Goal: Transaction & Acquisition: Book appointment/travel/reservation

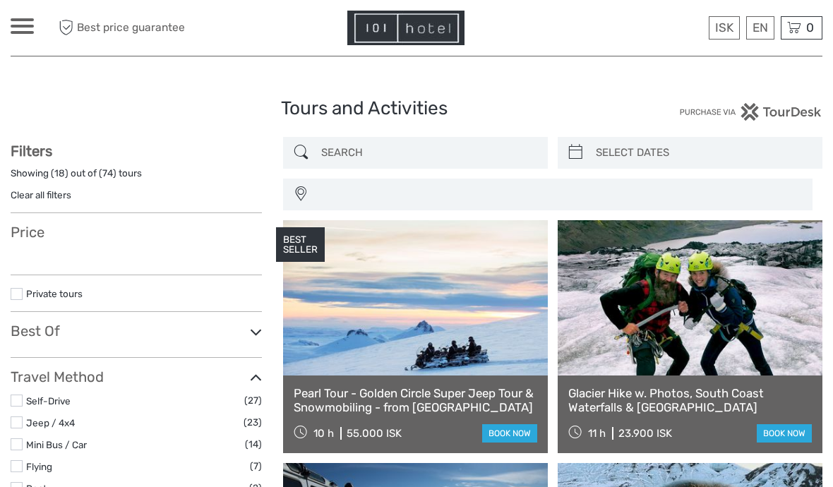
select select
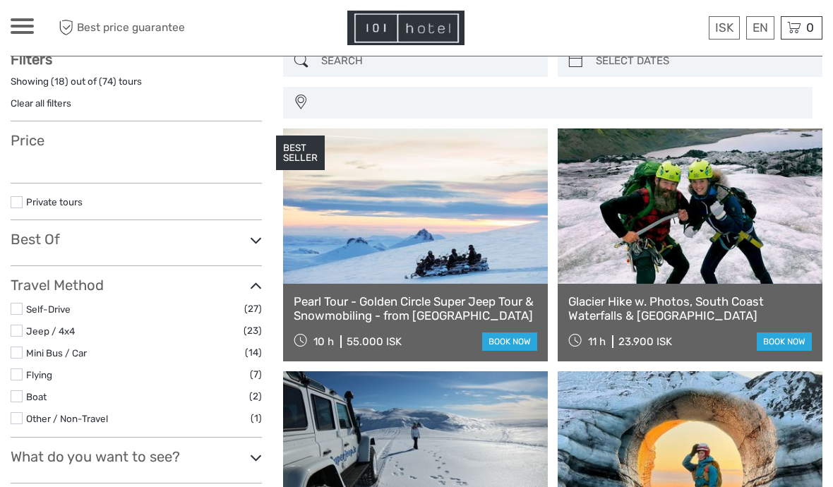
select select
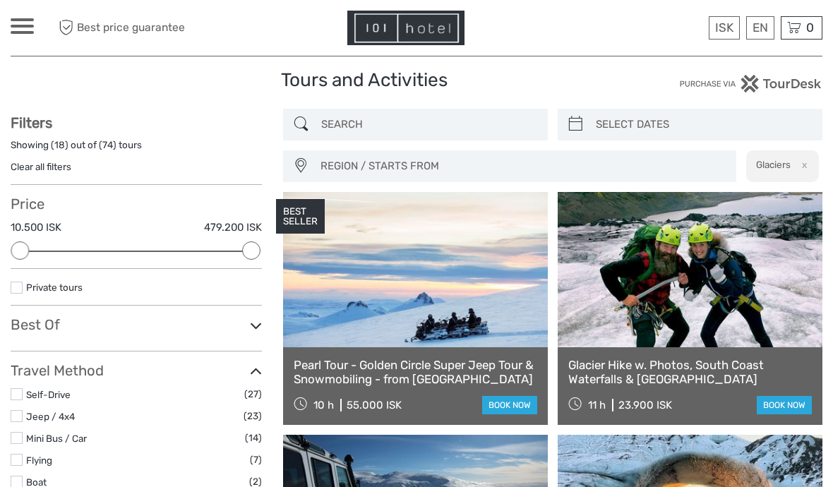
scroll to position [32, 0]
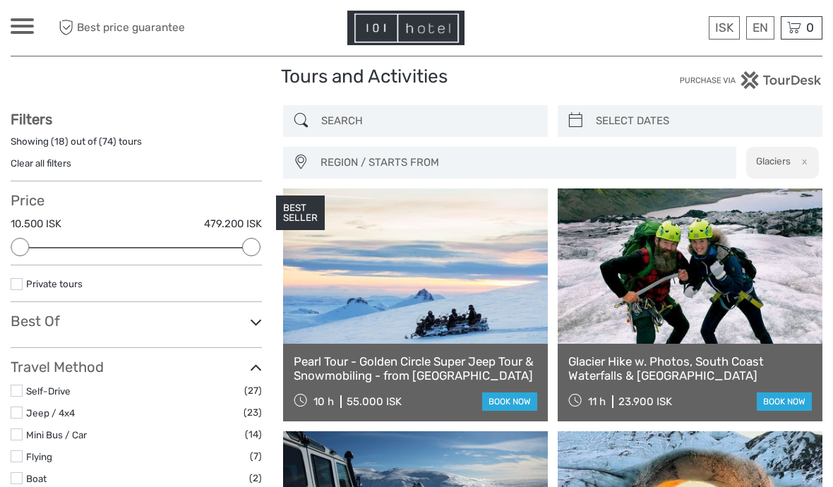
click at [784, 403] on link "book now" at bounding box center [784, 401] width 55 height 18
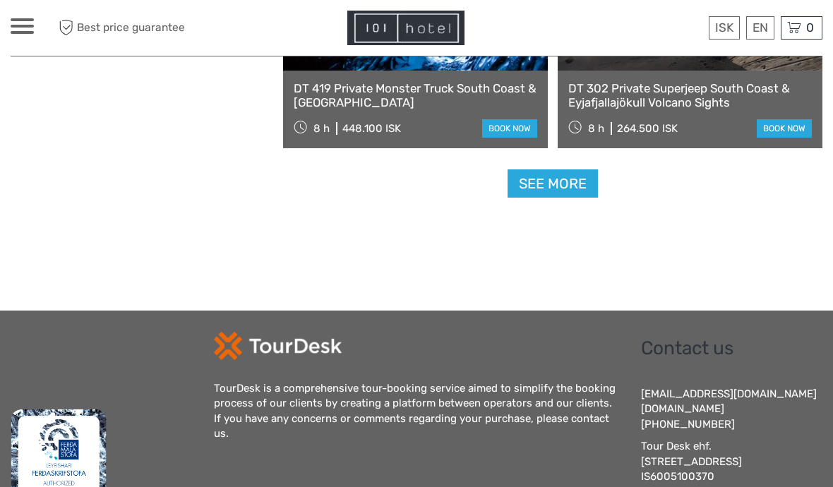
scroll to position [2246, 0]
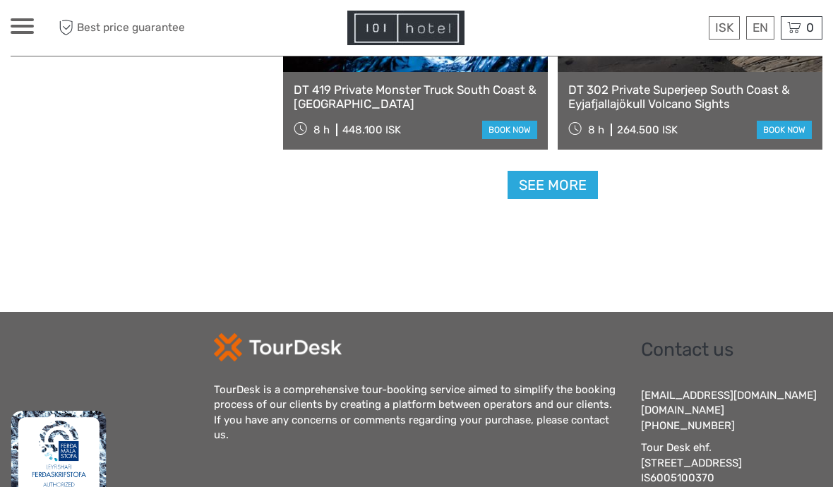
click at [574, 196] on link "See more" at bounding box center [552, 185] width 90 height 29
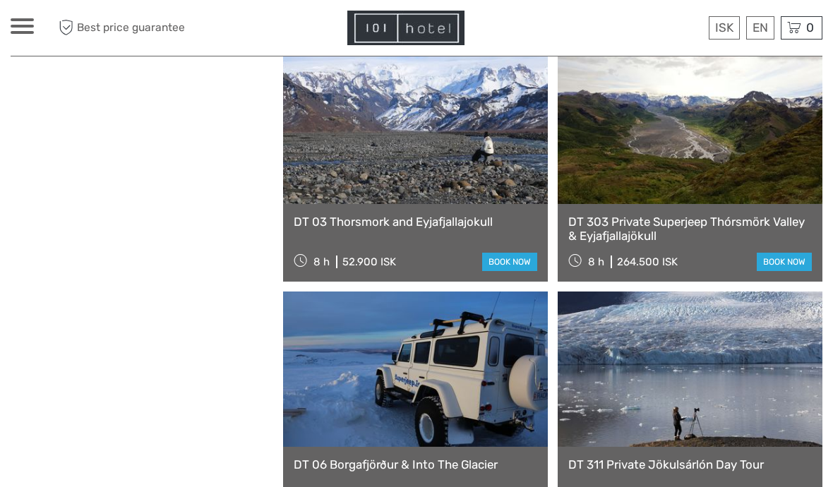
scroll to position [2356, 0]
click at [511, 266] on link "book now" at bounding box center [509, 262] width 55 height 18
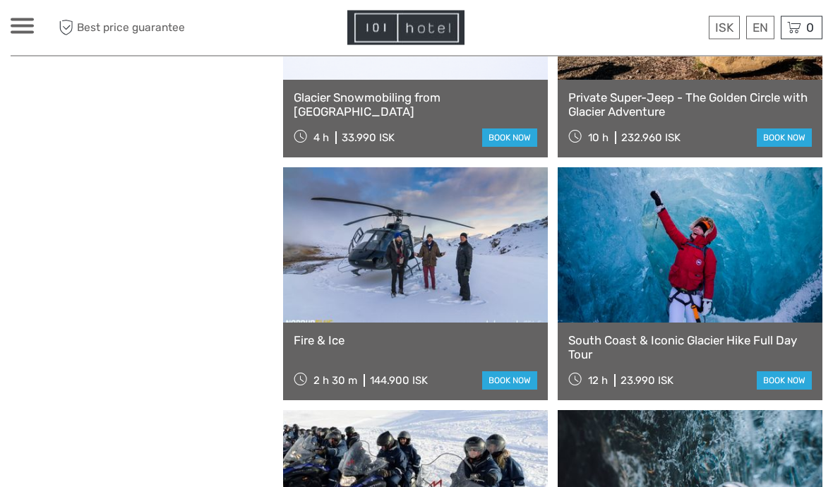
scroll to position [3939, 0]
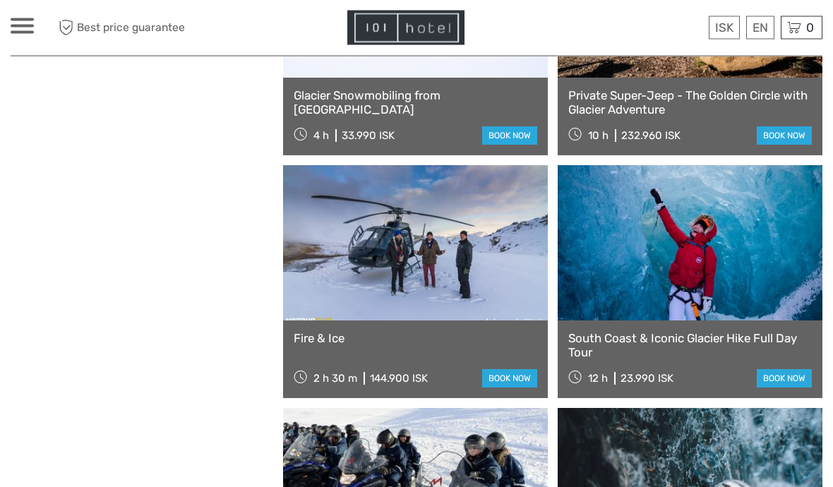
click at [793, 332] on link "South Coast & Iconic Glacier Hike Full Day Tour" at bounding box center [689, 346] width 243 height 29
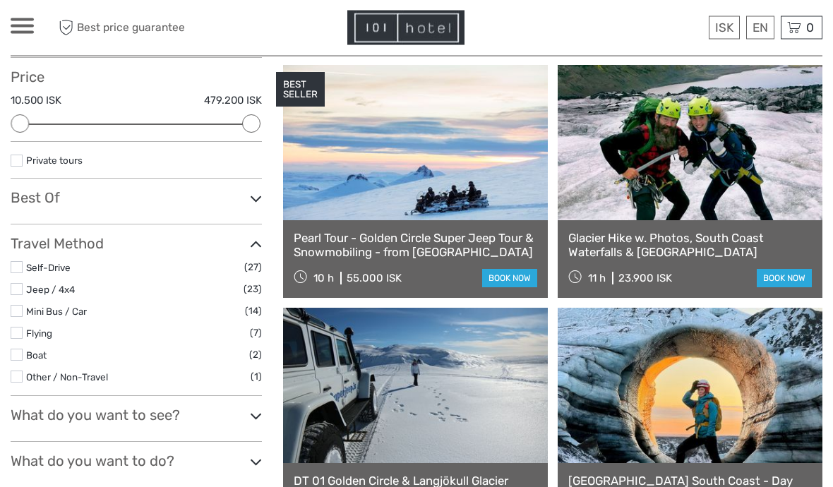
scroll to position [162, 0]
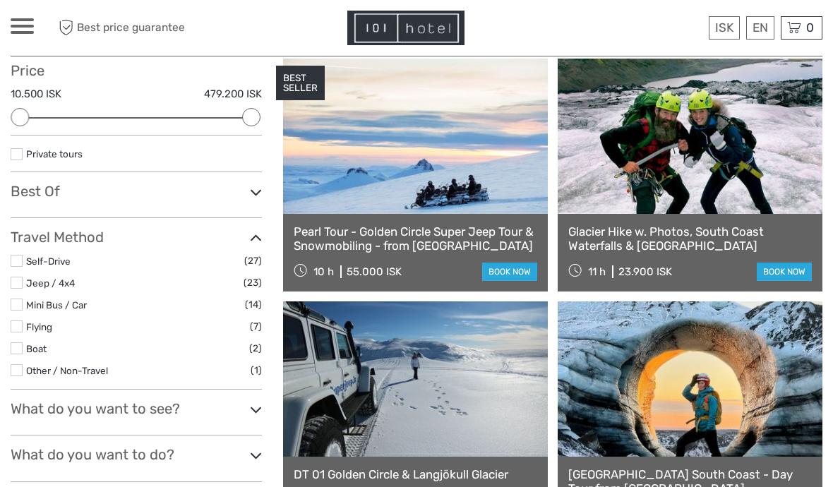
click at [260, 404] on icon at bounding box center [256, 409] width 12 height 19
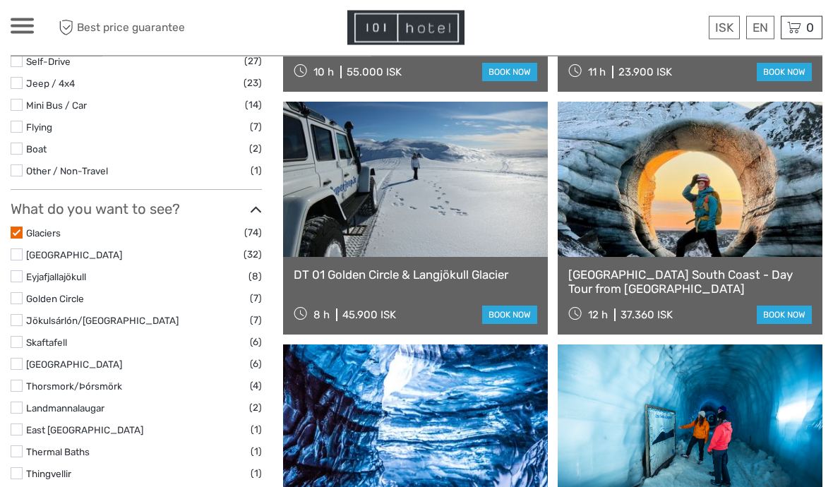
scroll to position [363, 0]
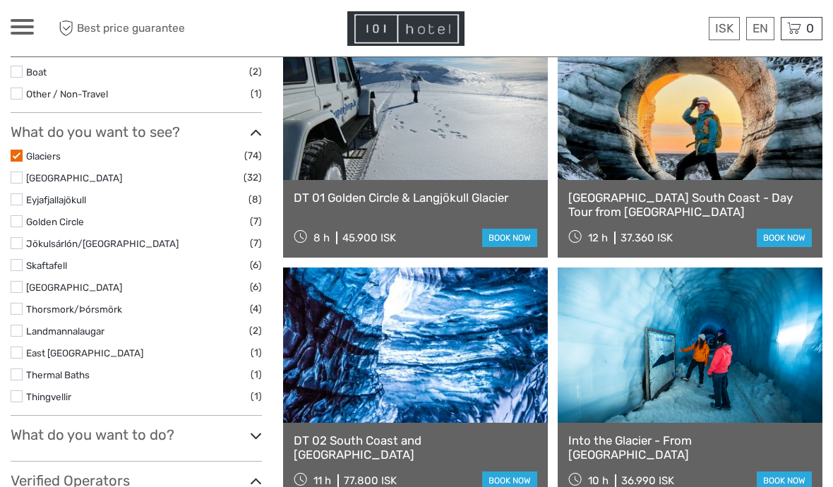
click at [254, 426] on icon at bounding box center [256, 435] width 12 height 19
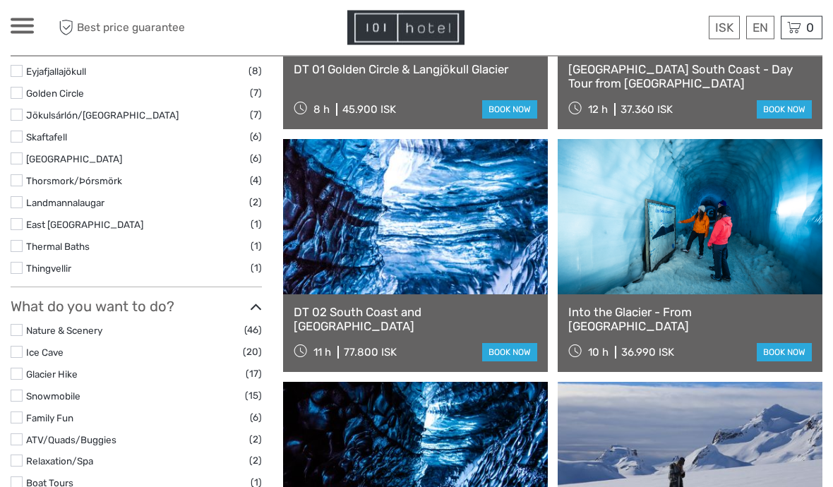
scroll to position [567, 0]
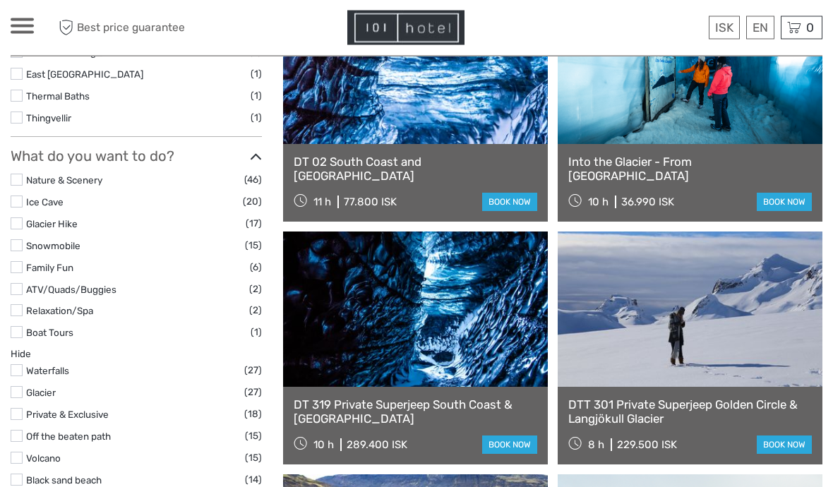
scroll to position [729, 0]
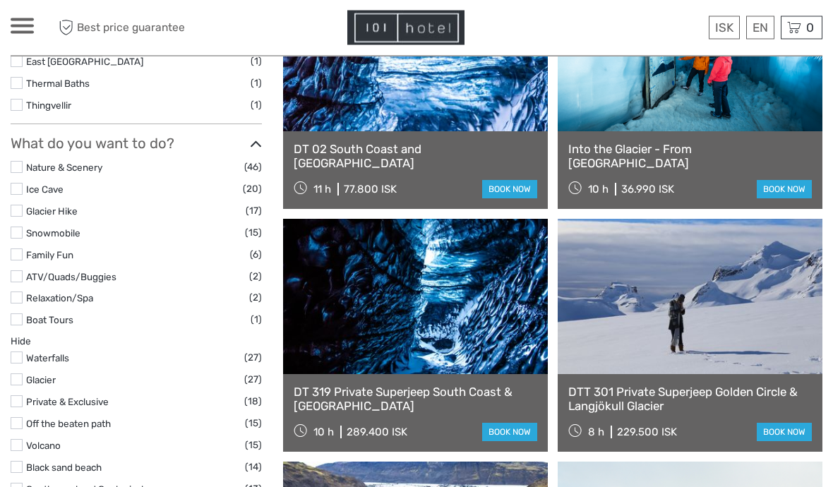
click at [21, 374] on label at bounding box center [17, 380] width 12 height 12
click at [0, 0] on input "checkbox" at bounding box center [0, 0] width 0 height 0
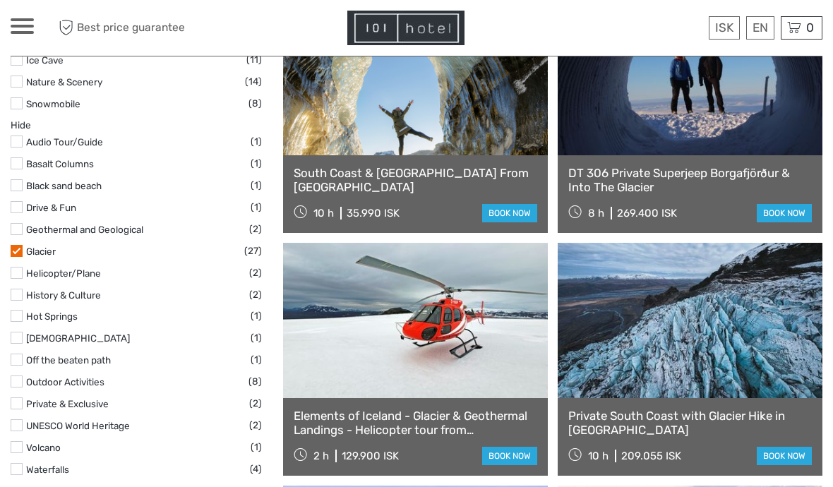
scroll to position [710, 0]
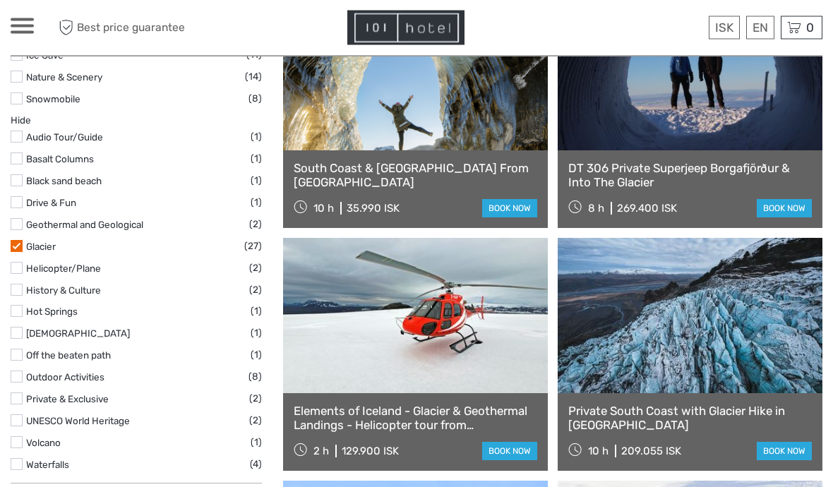
click at [18, 349] on label at bounding box center [17, 355] width 12 height 12
click at [0, 0] on input "checkbox" at bounding box center [0, 0] width 0 height 0
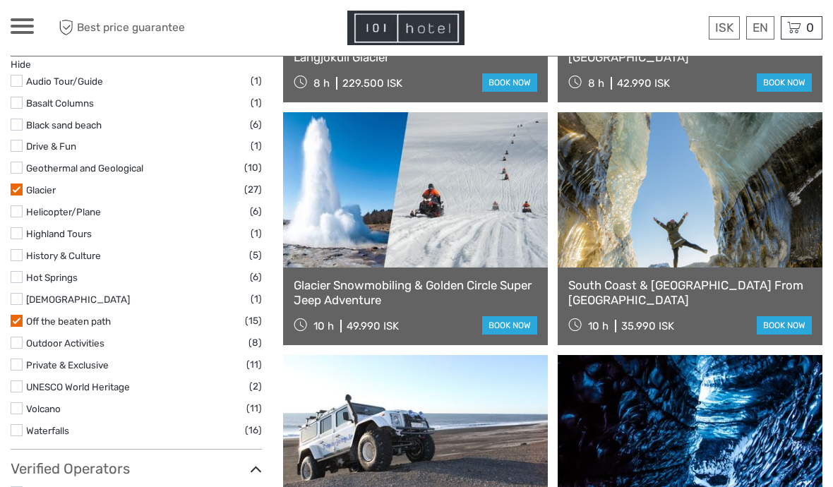
scroll to position [879, 0]
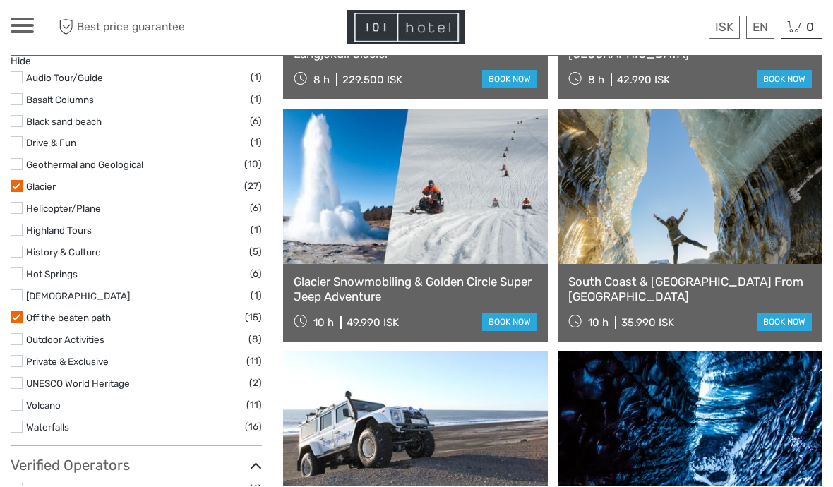
click at [17, 399] on label at bounding box center [17, 405] width 12 height 12
click at [0, 0] on input "checkbox" at bounding box center [0, 0] width 0 height 0
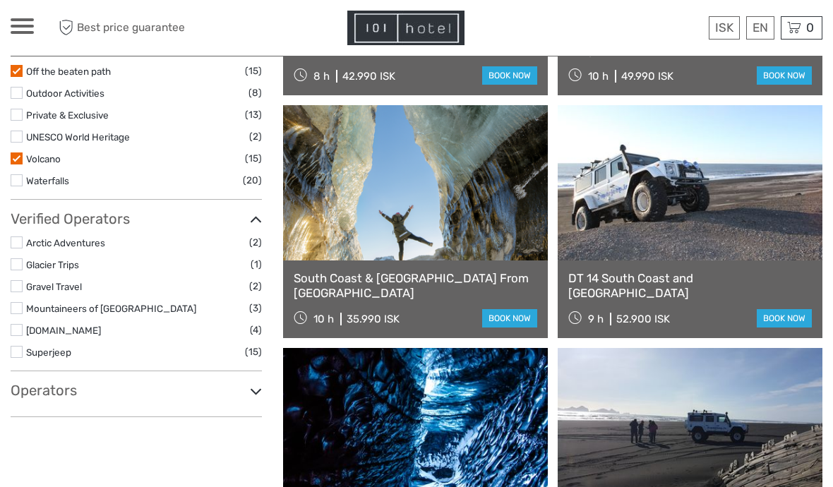
scroll to position [1130, 0]
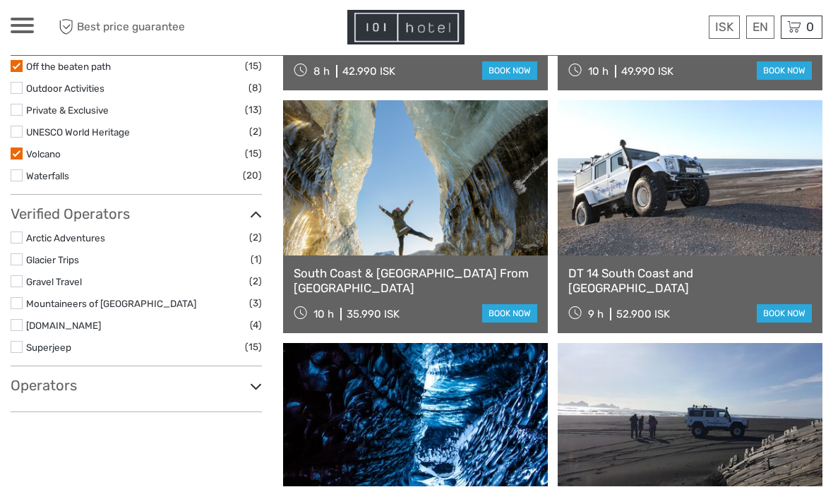
click at [21, 298] on label at bounding box center [17, 304] width 12 height 12
click at [0, 0] on input "checkbox" at bounding box center [0, 0] width 0 height 0
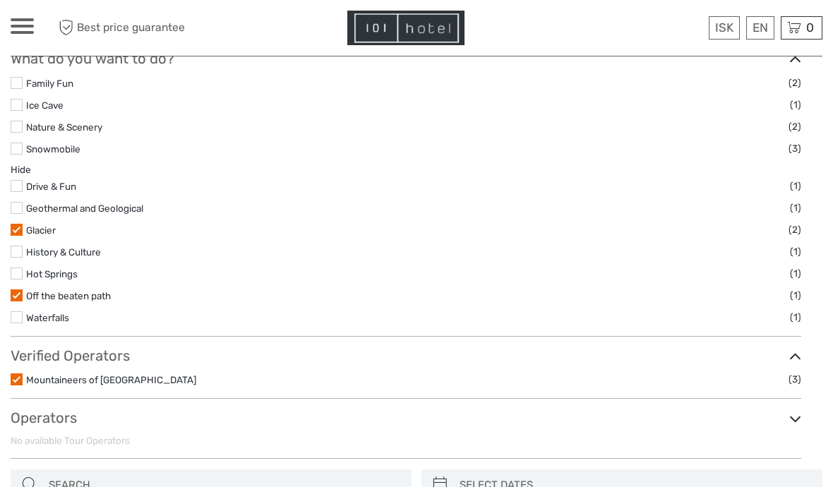
scroll to position [514, 0]
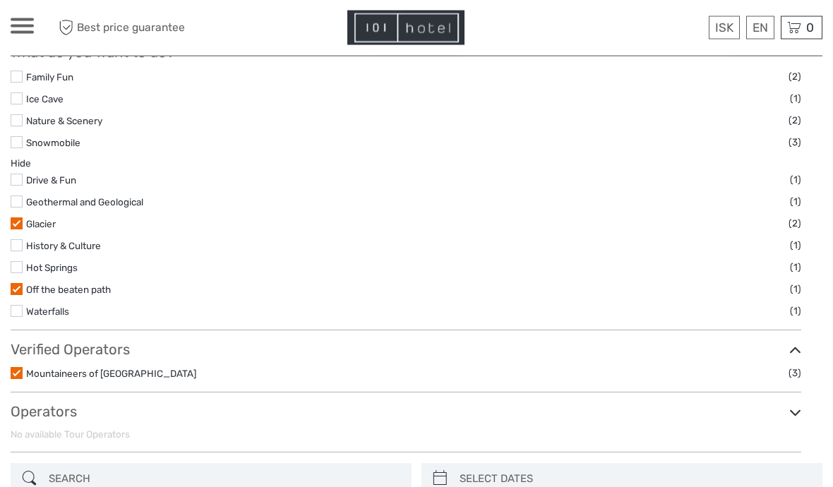
click at [20, 368] on label at bounding box center [17, 374] width 12 height 12
click at [0, 0] on input "checkbox" at bounding box center [0, 0] width 0 height 0
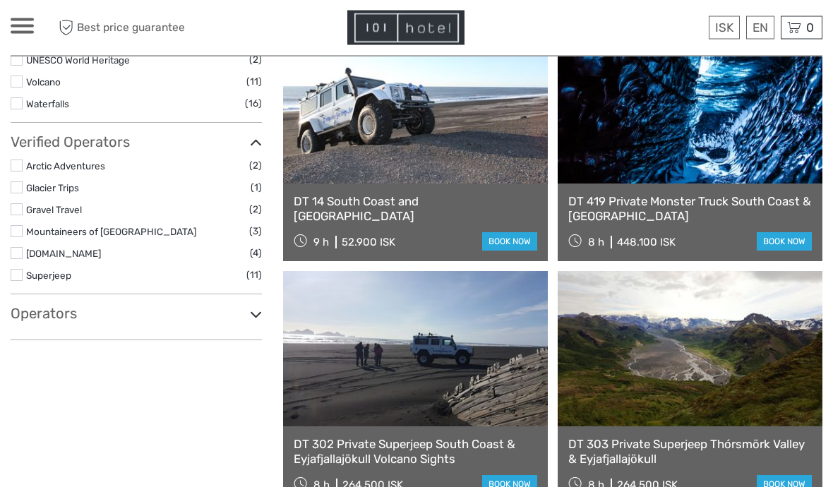
scroll to position [1203, 0]
click at [20, 181] on label at bounding box center [17, 187] width 12 height 12
click at [0, 0] on input "checkbox" at bounding box center [0, 0] width 0 height 0
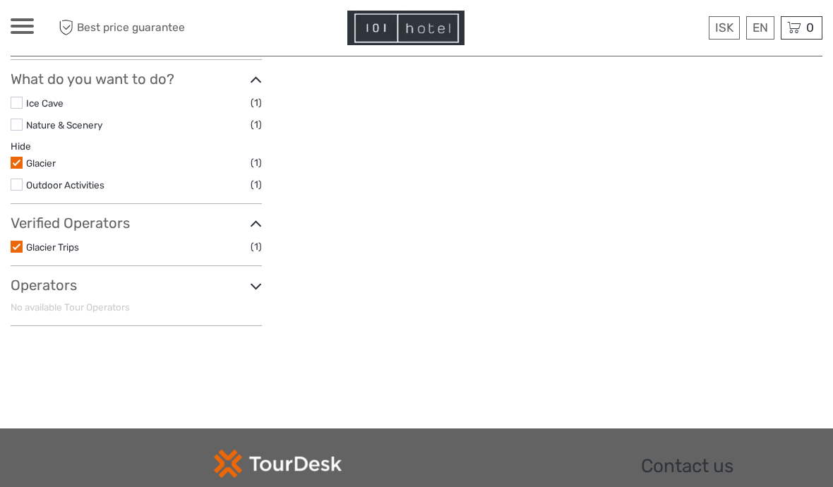
scroll to position [503, 0]
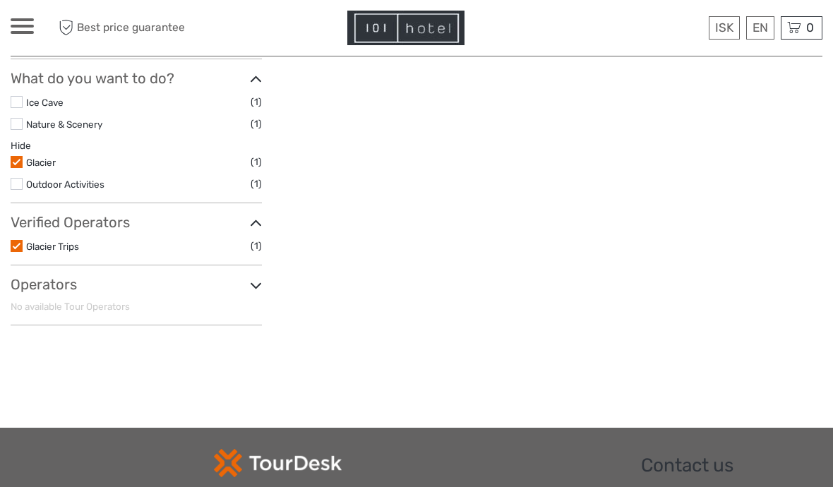
click at [253, 238] on span "(1)" at bounding box center [256, 246] width 11 height 16
click at [258, 214] on icon at bounding box center [256, 223] width 12 height 19
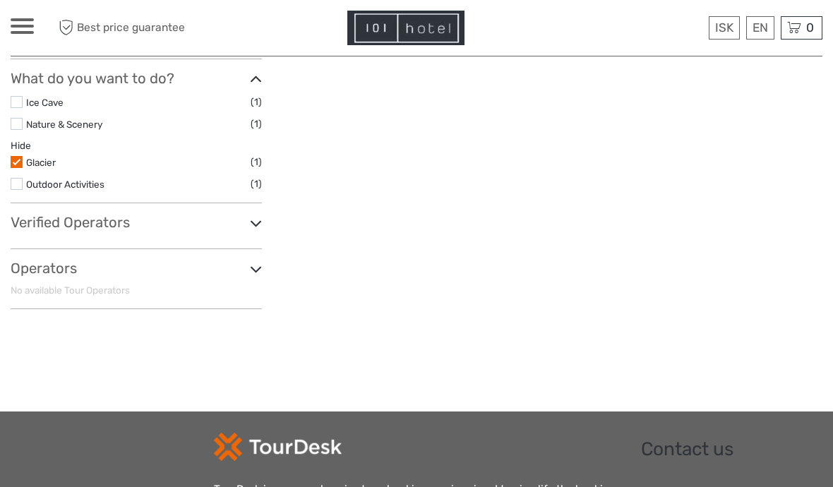
click at [255, 214] on icon at bounding box center [256, 223] width 12 height 19
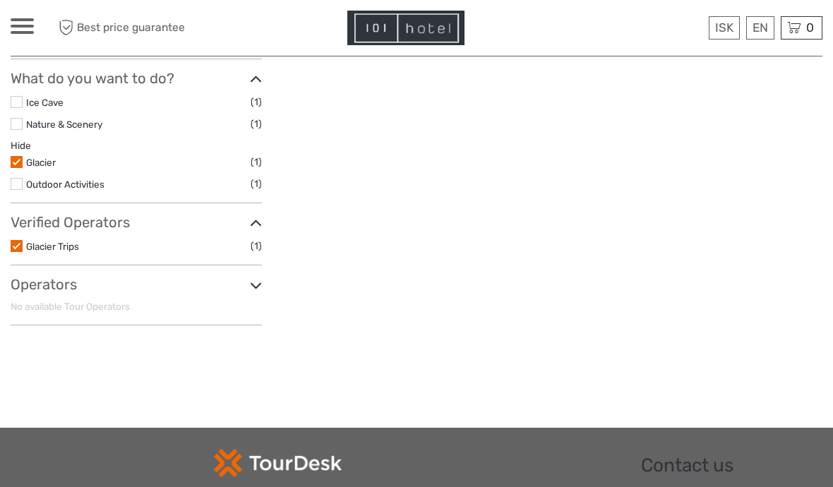
click at [248, 239] on label "Glacier Trips" at bounding box center [138, 247] width 224 height 16
click at [0, 0] on input "checkbox" at bounding box center [0, 0] width 0 height 0
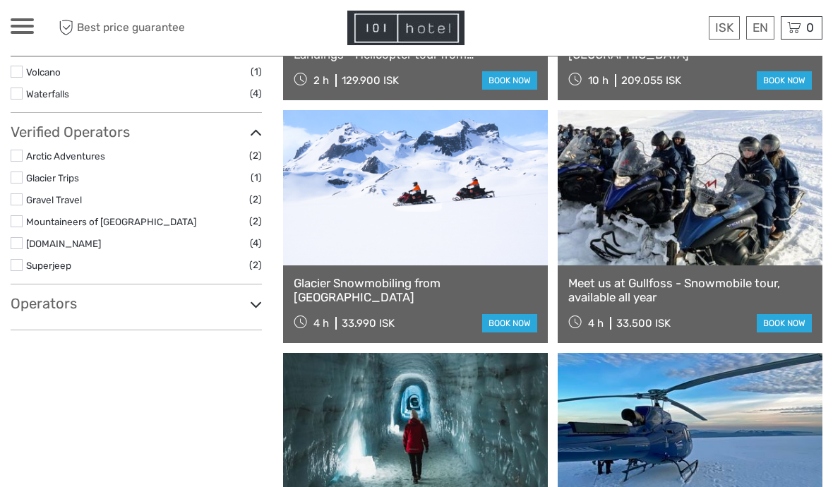
scroll to position [1080, 0]
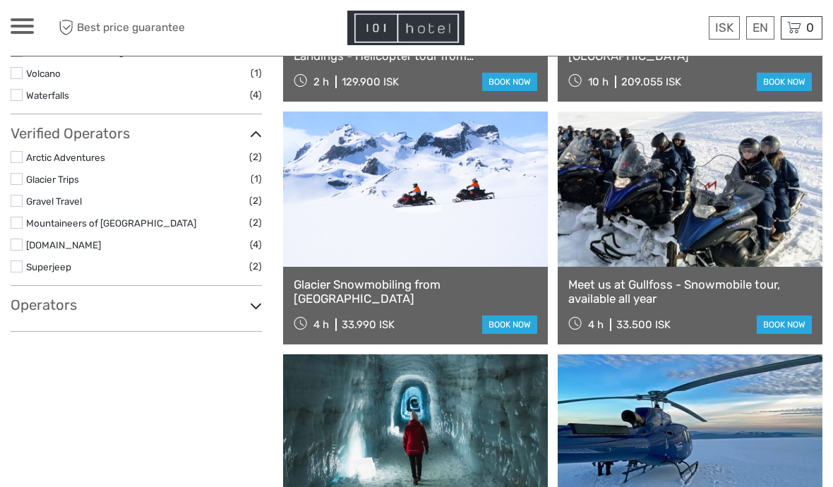
click at [21, 195] on label at bounding box center [17, 201] width 12 height 12
click at [0, 0] on input "checkbox" at bounding box center [0, 0] width 0 height 0
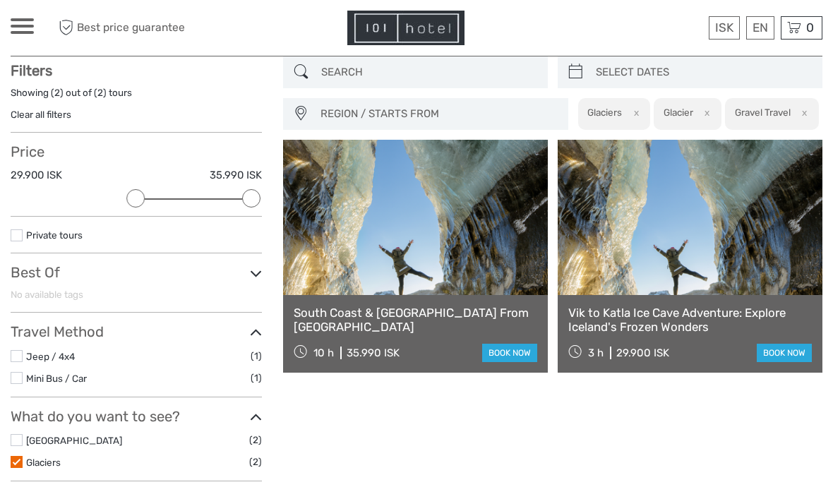
scroll to position [80, 0]
click at [466, 260] on link at bounding box center [415, 217] width 265 height 155
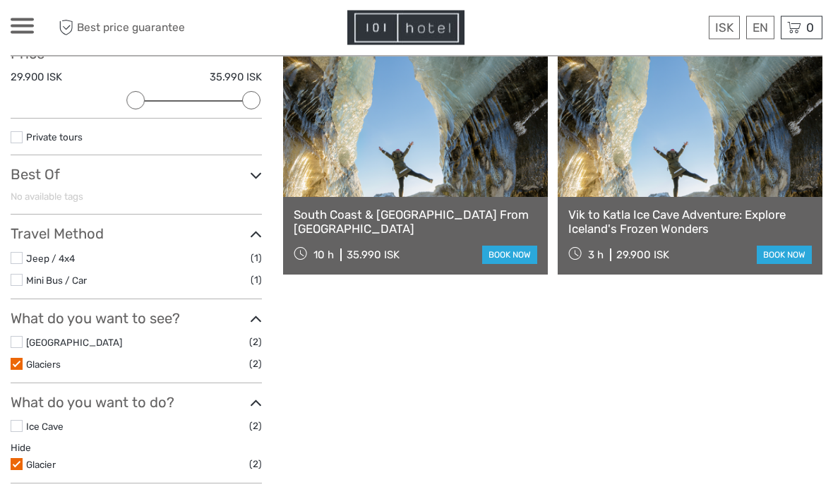
click at [260, 313] on icon at bounding box center [256, 320] width 12 height 19
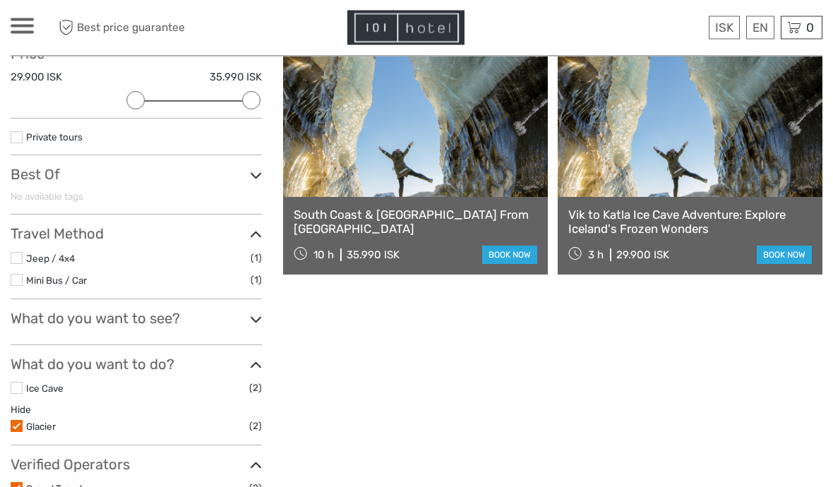
scroll to position [179, 0]
click at [28, 421] on link "Glacier" at bounding box center [41, 426] width 30 height 11
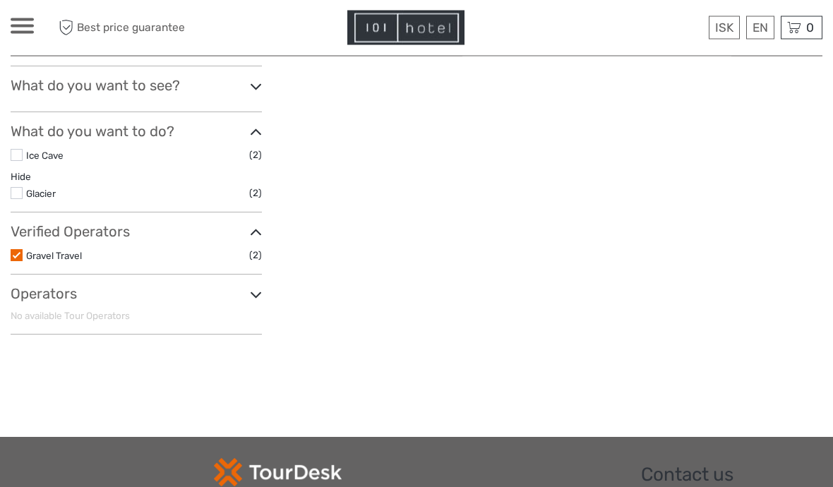
scroll to position [415, 0]
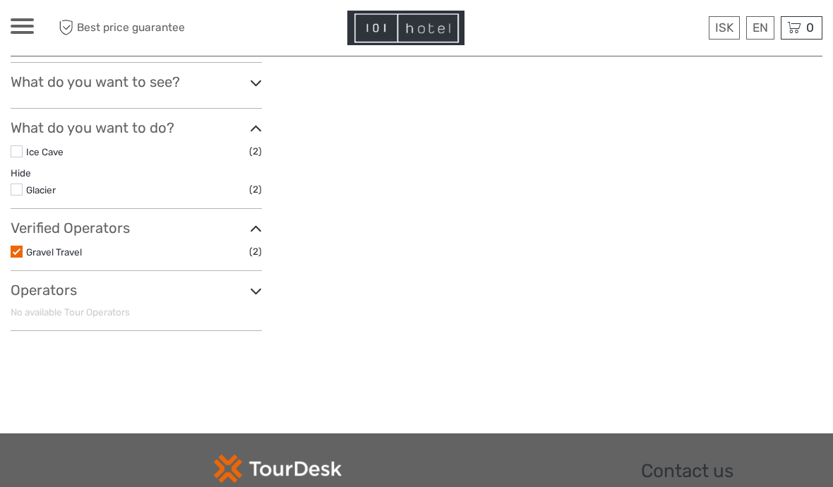
click at [302, 273] on div "REGION / STARTS FROM Capital Region North Reykjanes / Keflavík South Southeast …" at bounding box center [552, 32] width 539 height 620
click at [22, 248] on label at bounding box center [17, 252] width 12 height 12
click at [0, 0] on input "checkbox" at bounding box center [0, 0] width 0 height 0
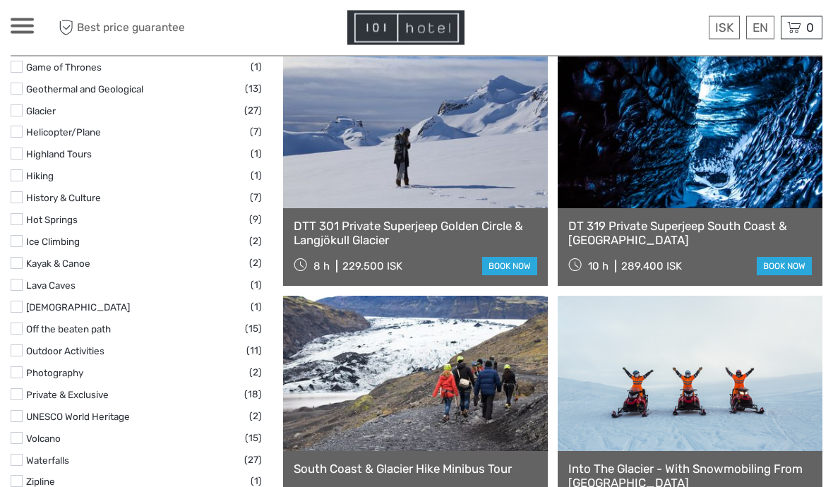
scroll to position [896, 0]
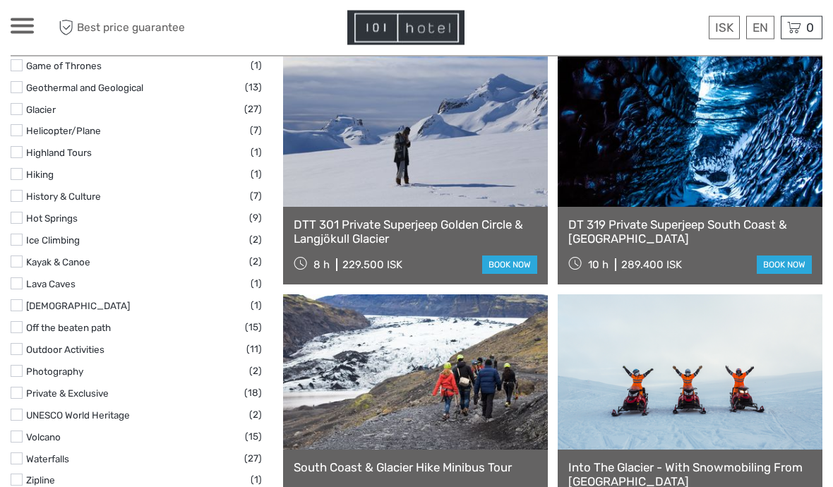
click at [20, 431] on label at bounding box center [17, 437] width 12 height 12
click at [0, 0] on input "checkbox" at bounding box center [0, 0] width 0 height 0
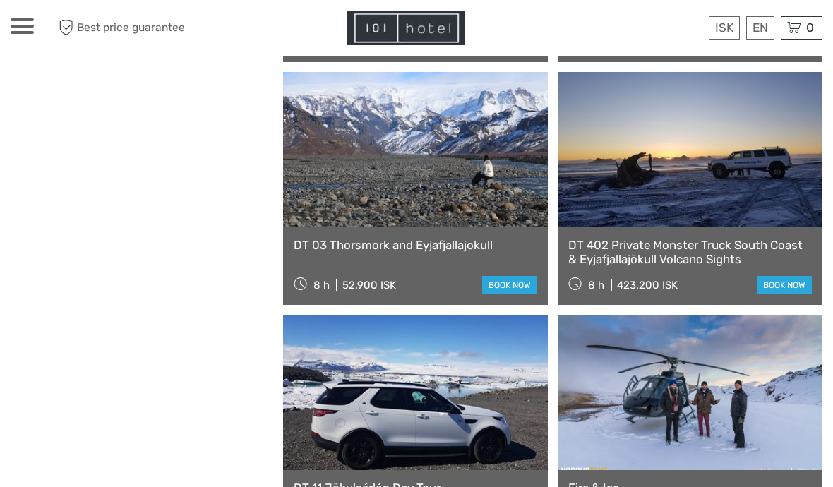
scroll to position [1123, 0]
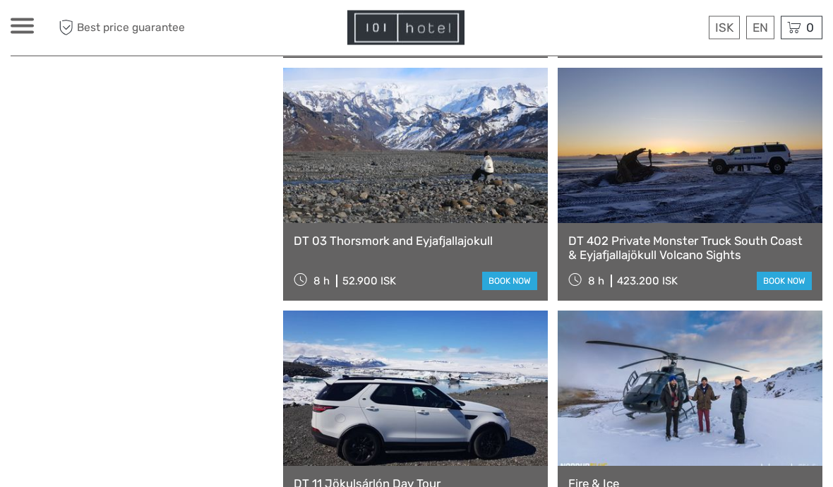
click at [481, 181] on link at bounding box center [415, 145] width 265 height 155
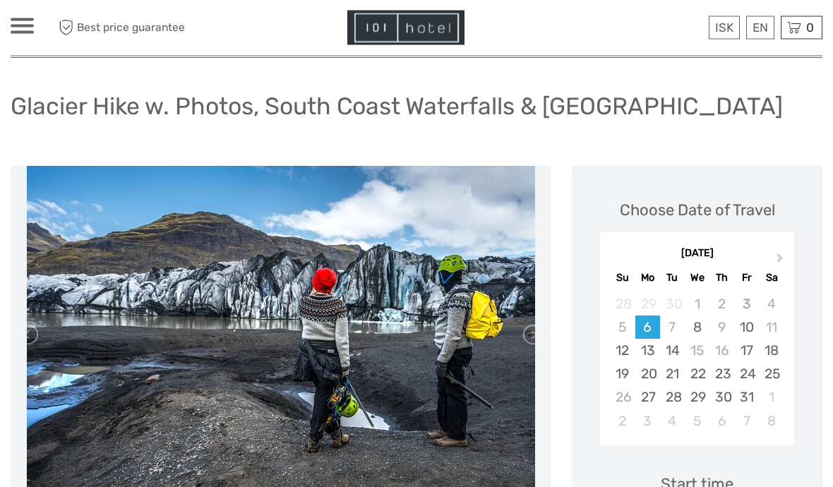
scroll to position [73, 0]
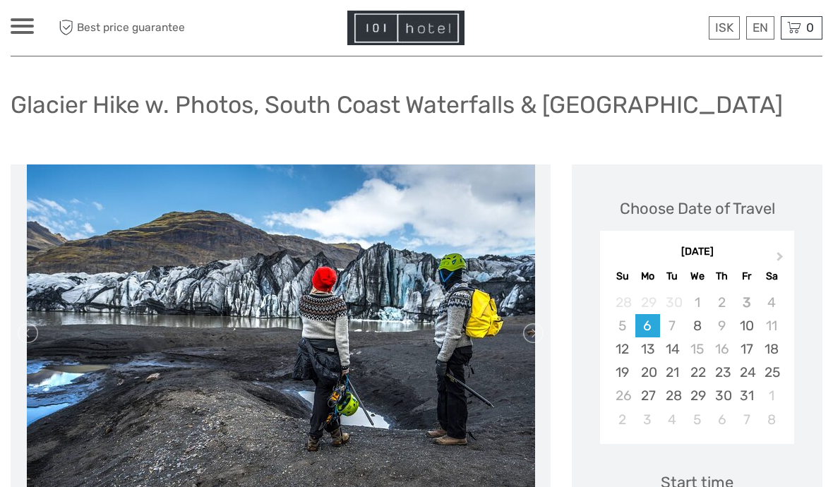
click at [627, 323] on div "5" at bounding box center [622, 325] width 25 height 23
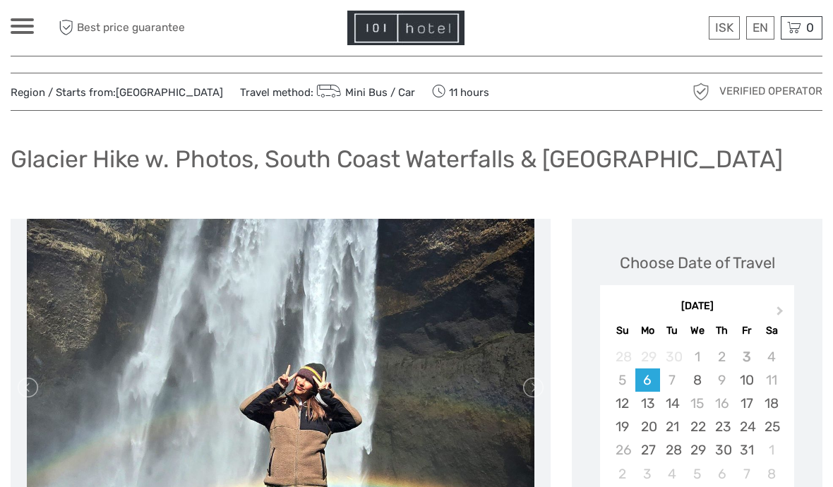
scroll to position [0, 0]
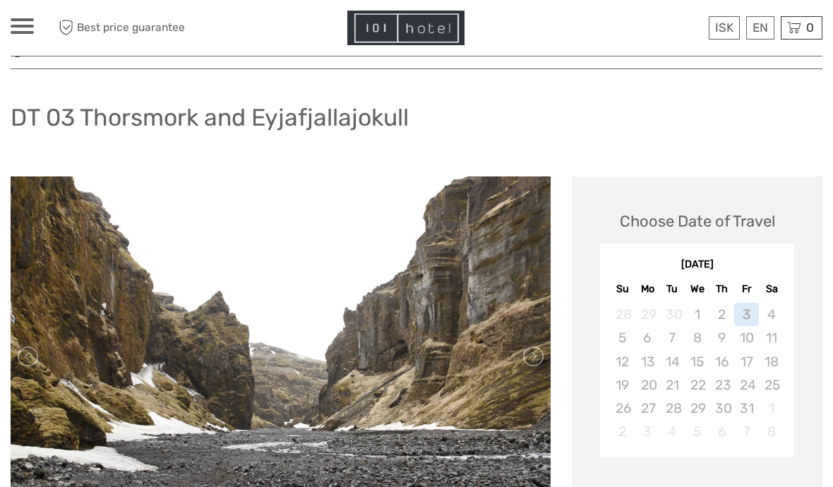
scroll to position [78, 0]
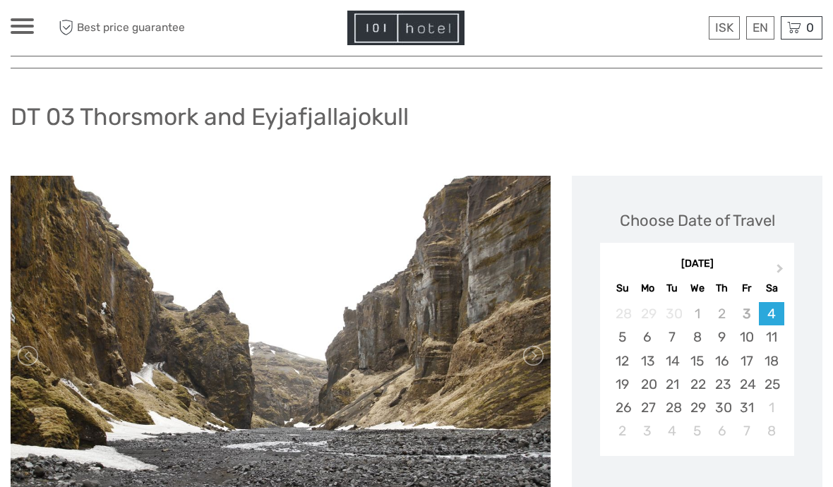
click at [649, 335] on div "6" at bounding box center [647, 336] width 25 height 23
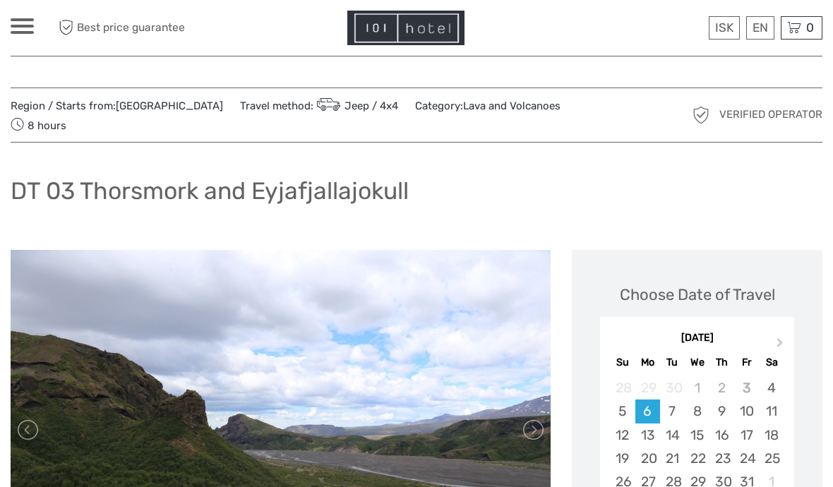
scroll to position [0, 0]
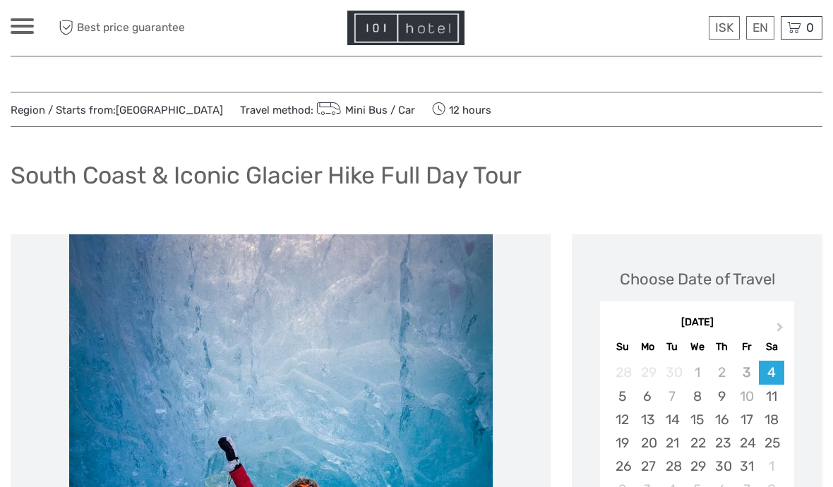
click at [656, 392] on div "6" at bounding box center [647, 396] width 25 height 23
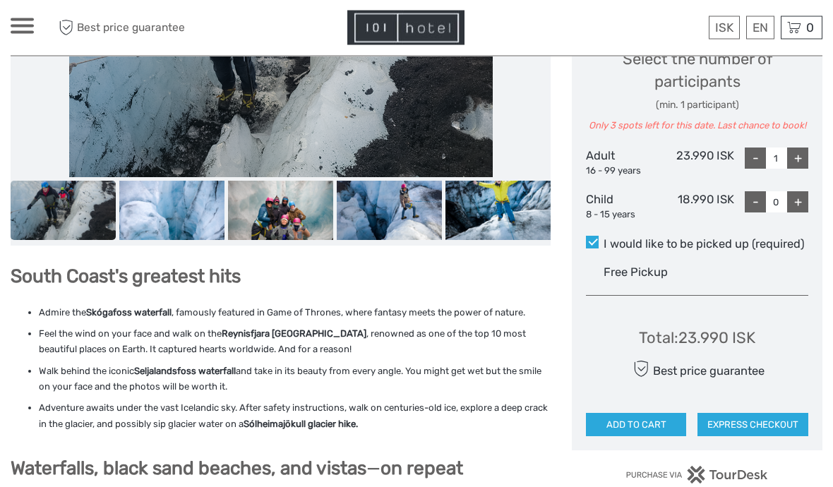
scroll to position [600, 0]
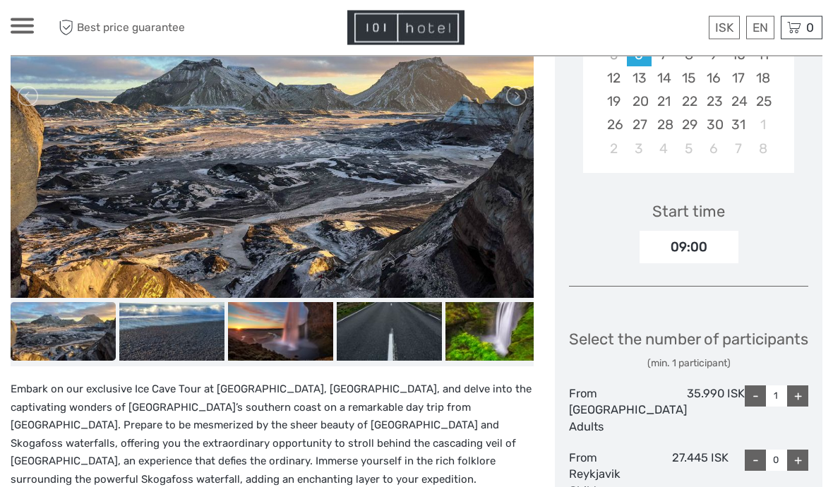
scroll to position [325, 0]
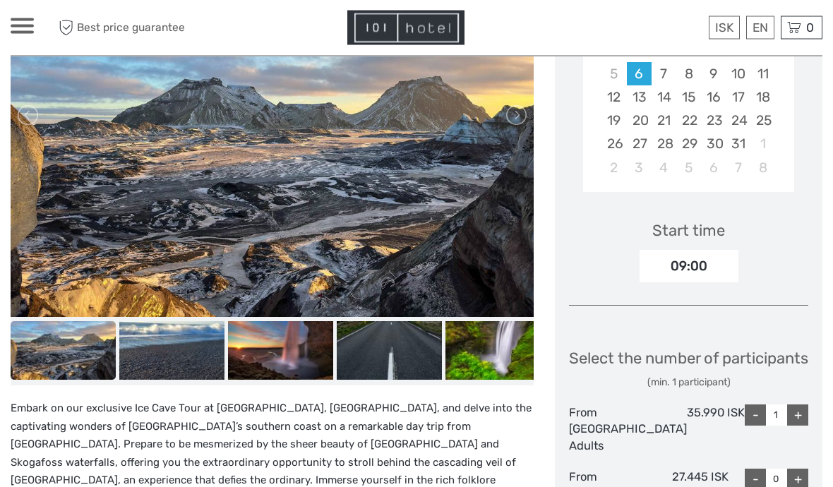
click at [388, 241] on img at bounding box center [281, 115] width 540 height 405
click at [177, 346] on img at bounding box center [171, 351] width 105 height 59
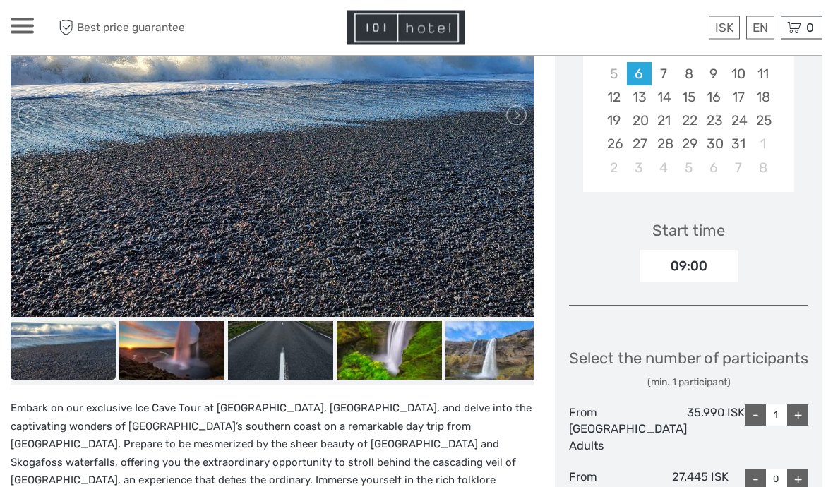
scroll to position [325, 0]
click at [218, 362] on img at bounding box center [171, 350] width 105 height 59
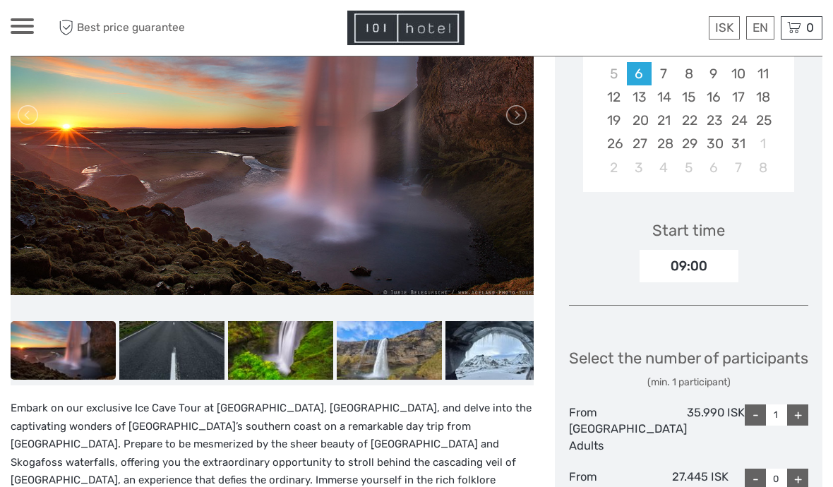
click at [236, 361] on img at bounding box center [280, 350] width 105 height 59
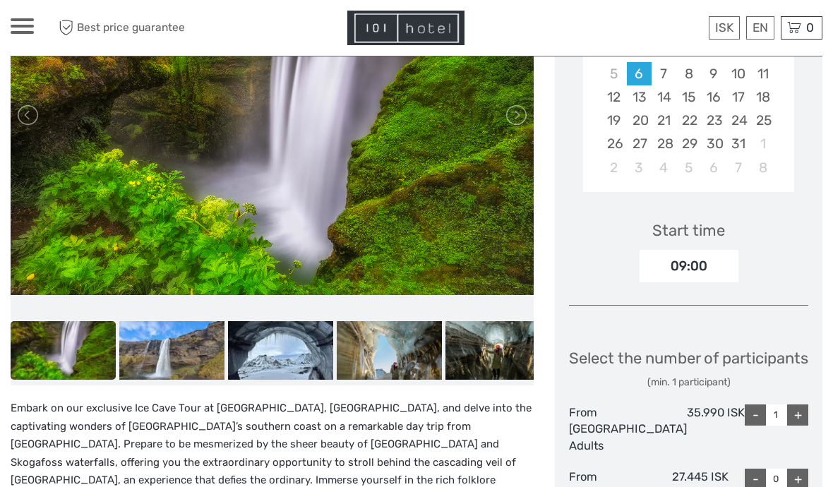
click at [263, 356] on img at bounding box center [280, 350] width 105 height 59
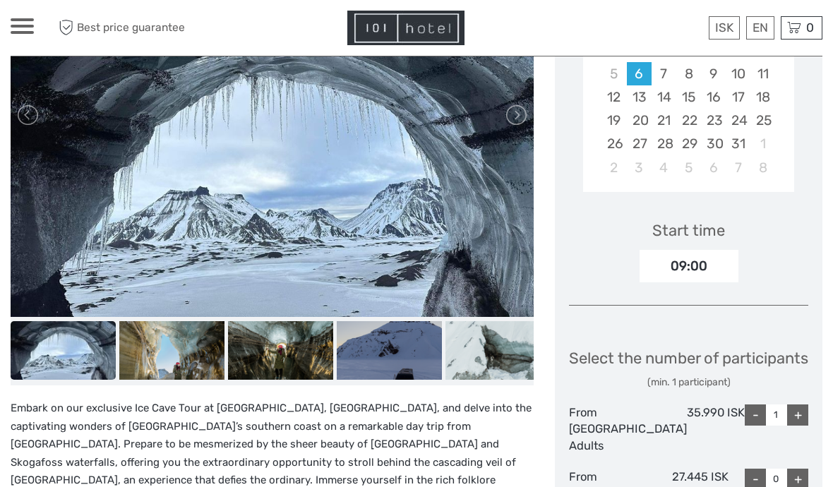
click at [344, 359] on img at bounding box center [389, 350] width 105 height 59
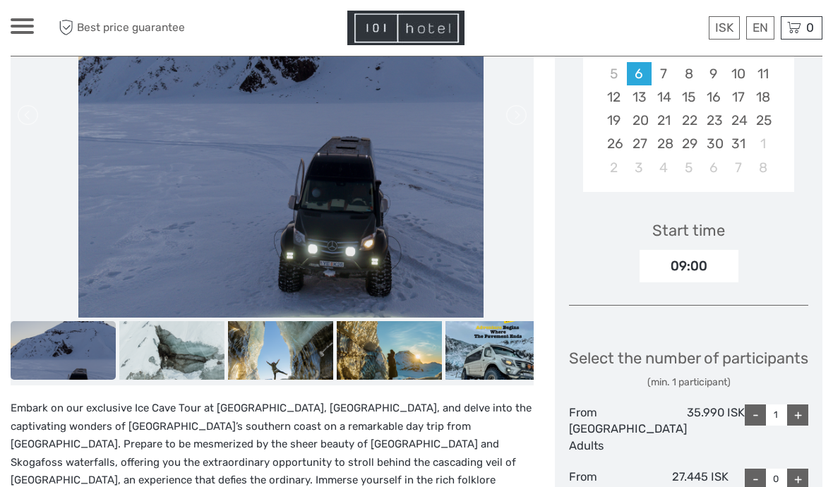
click at [399, 357] on img at bounding box center [389, 350] width 105 height 59
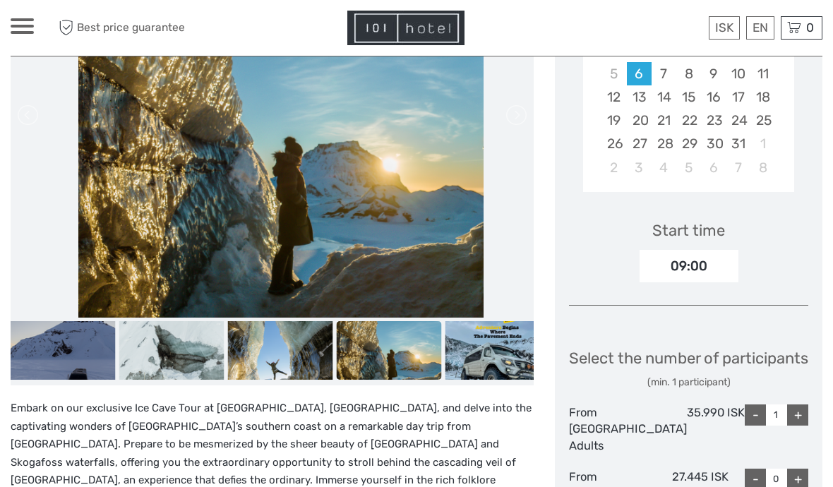
click at [495, 349] on img at bounding box center [497, 350] width 105 height 59
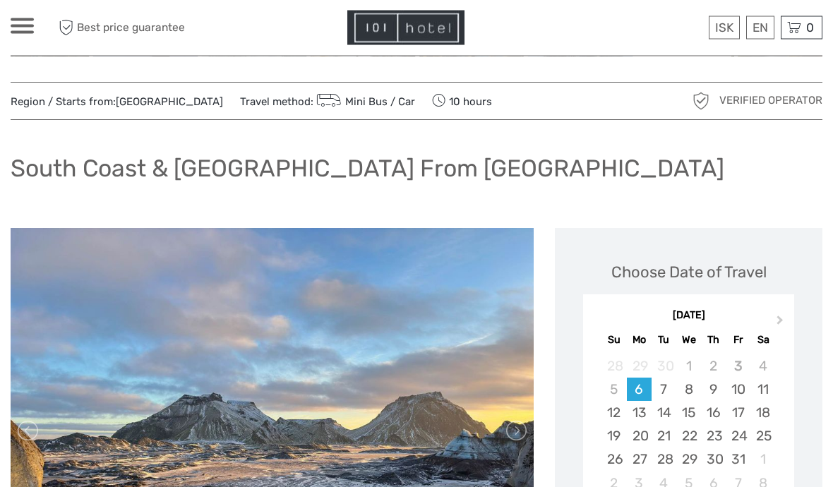
scroll to position [0, 0]
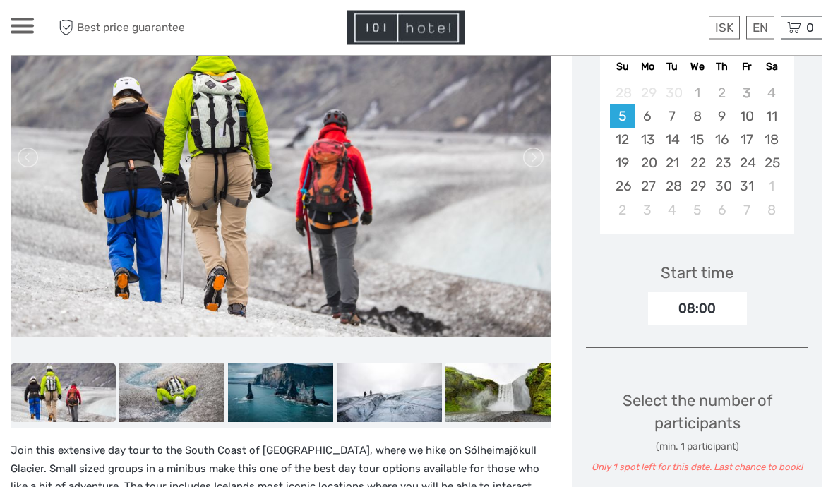
scroll to position [273, 0]
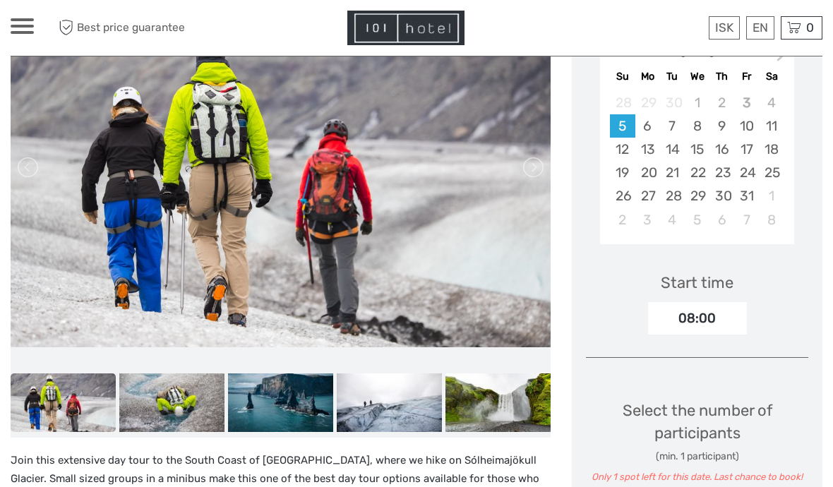
click at [649, 132] on div "6" at bounding box center [647, 125] width 25 height 23
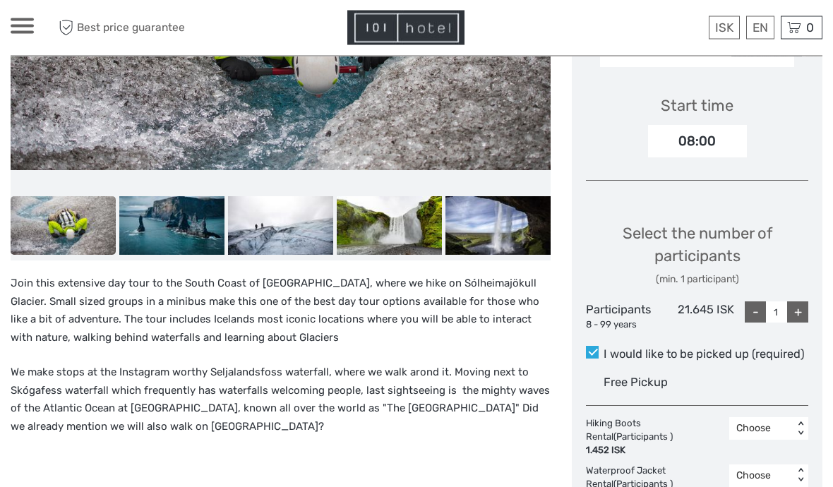
scroll to position [453, 0]
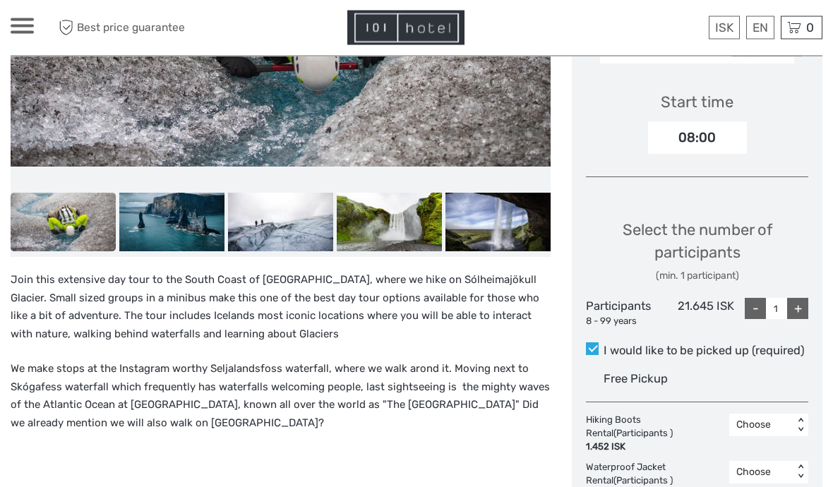
click at [52, 236] on img at bounding box center [63, 222] width 105 height 59
click at [153, 223] on img at bounding box center [171, 222] width 105 height 59
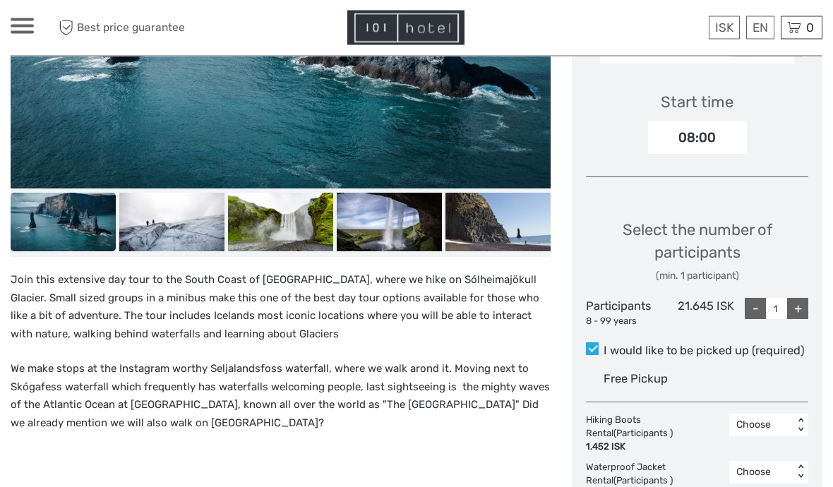
scroll to position [454, 0]
click at [181, 230] on img at bounding box center [171, 222] width 105 height 59
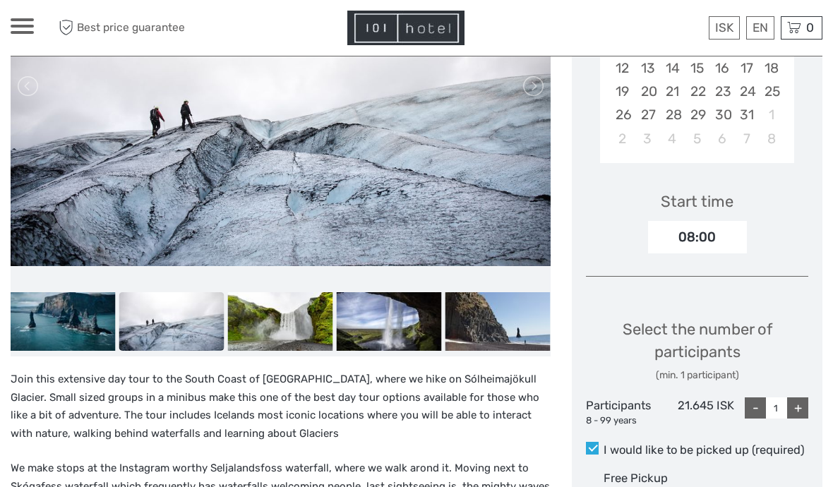
scroll to position [353, 0]
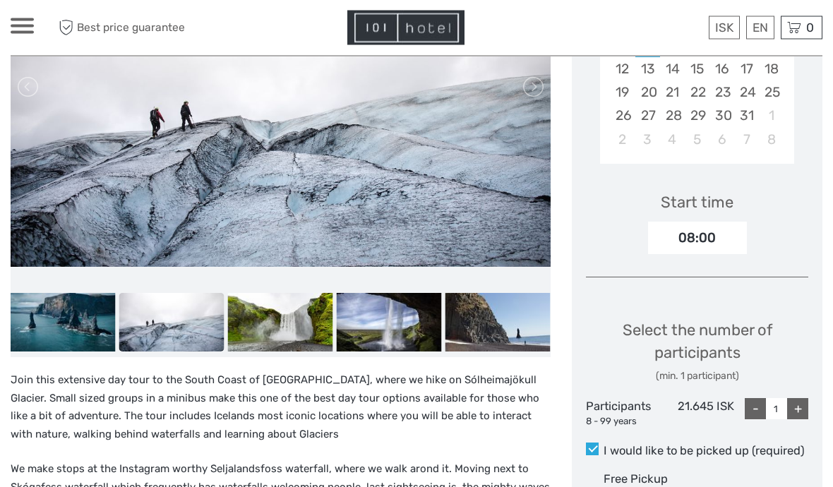
click at [278, 329] on img at bounding box center [280, 323] width 105 height 59
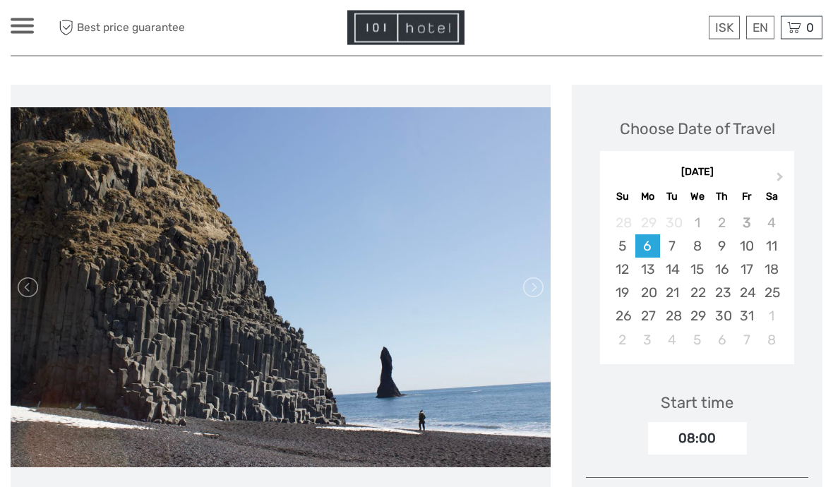
scroll to position [0, 0]
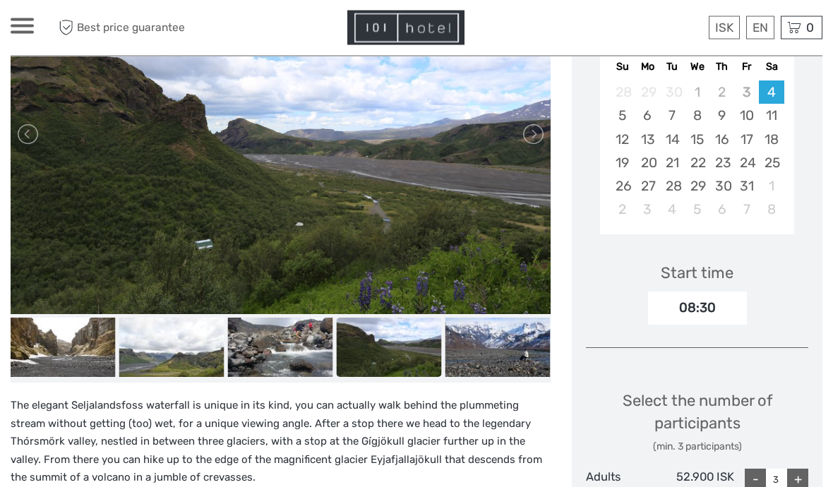
scroll to position [294, 0]
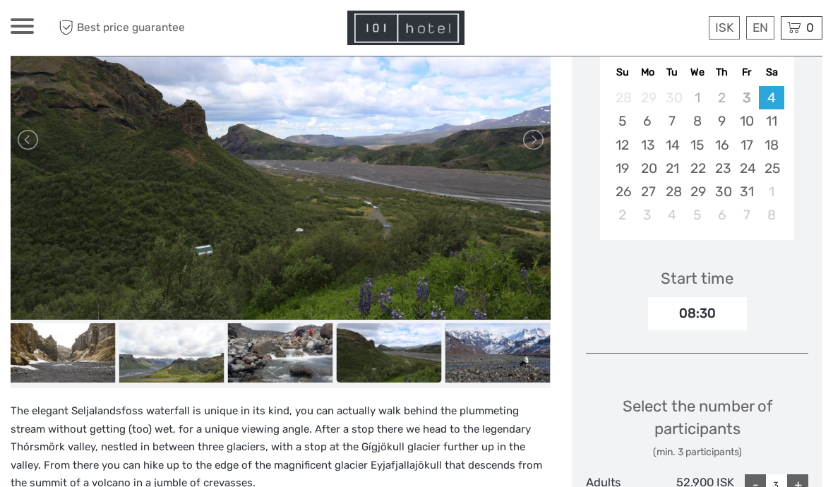
click at [543, 134] on link at bounding box center [532, 139] width 23 height 23
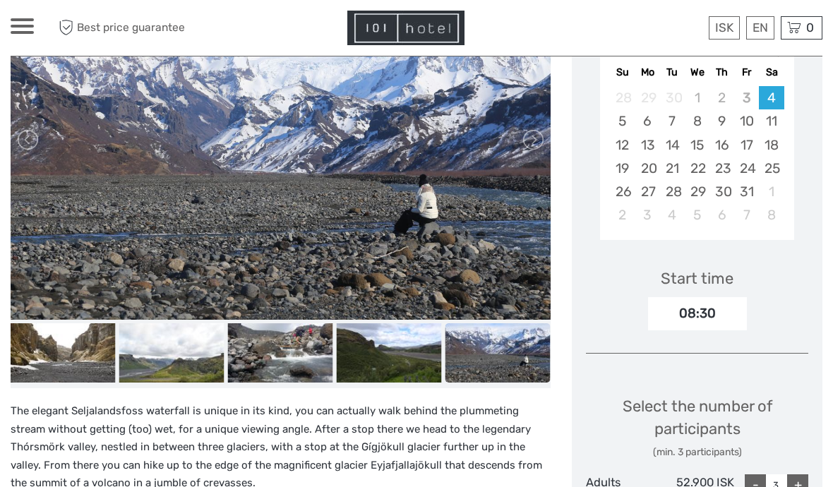
click at [536, 142] on link at bounding box center [532, 139] width 23 height 23
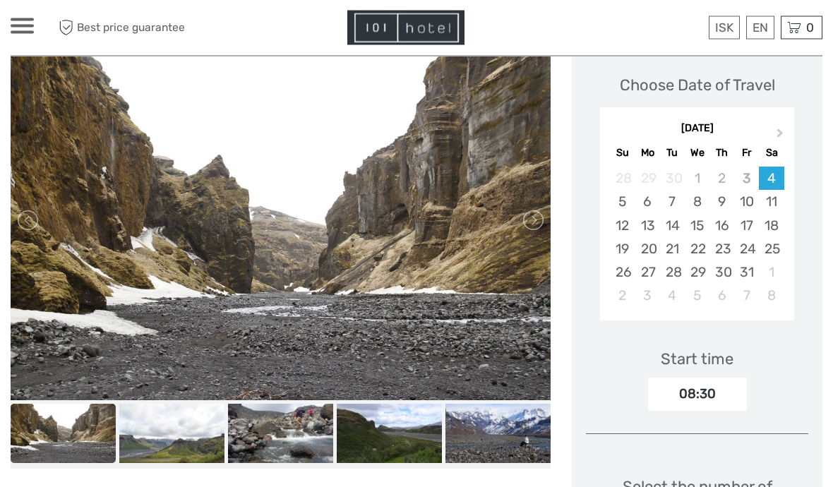
scroll to position [225, 0]
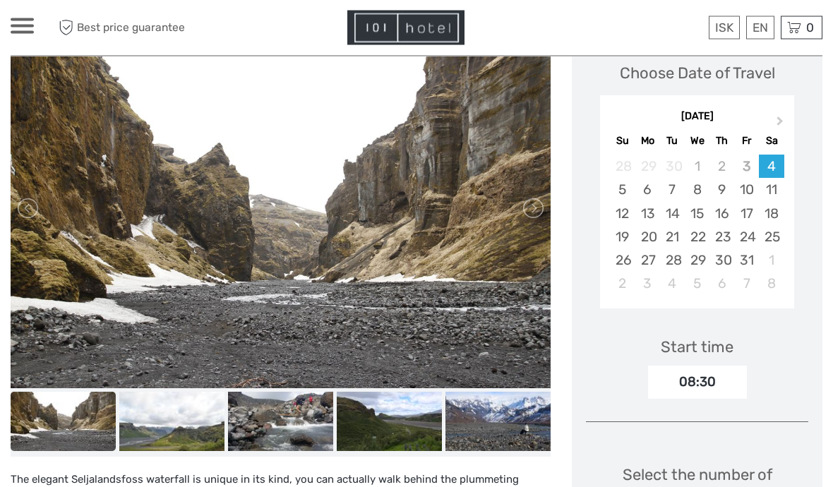
click at [533, 209] on link at bounding box center [532, 209] width 23 height 23
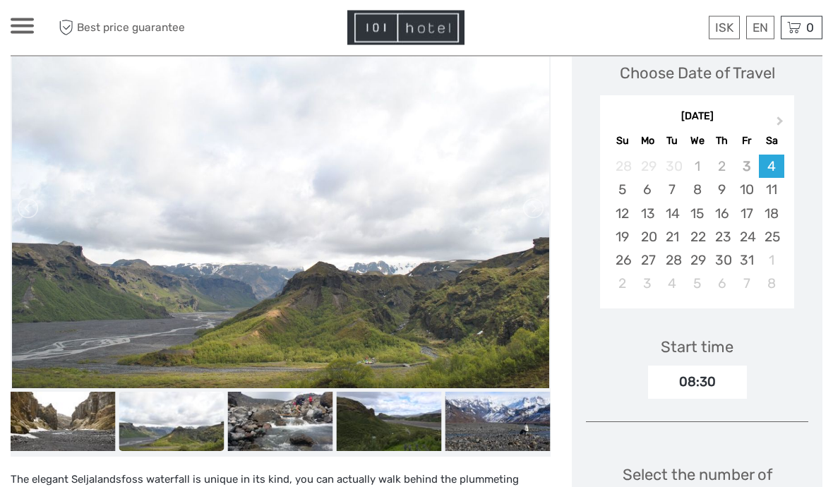
scroll to position [226, 0]
click at [538, 212] on link at bounding box center [532, 208] width 23 height 23
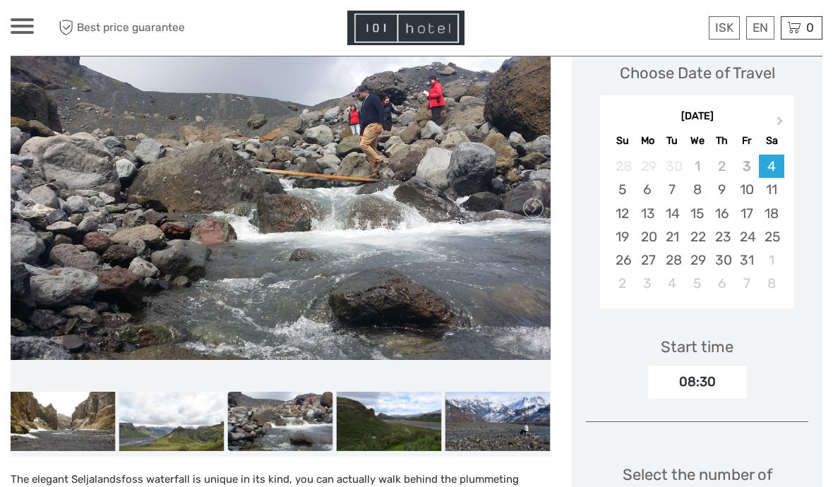
click at [542, 207] on link at bounding box center [532, 208] width 23 height 23
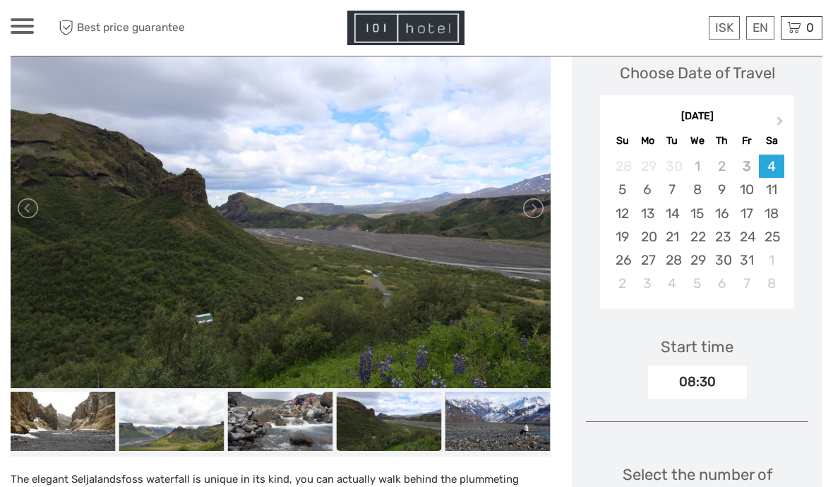
click at [538, 208] on link at bounding box center [532, 208] width 23 height 23
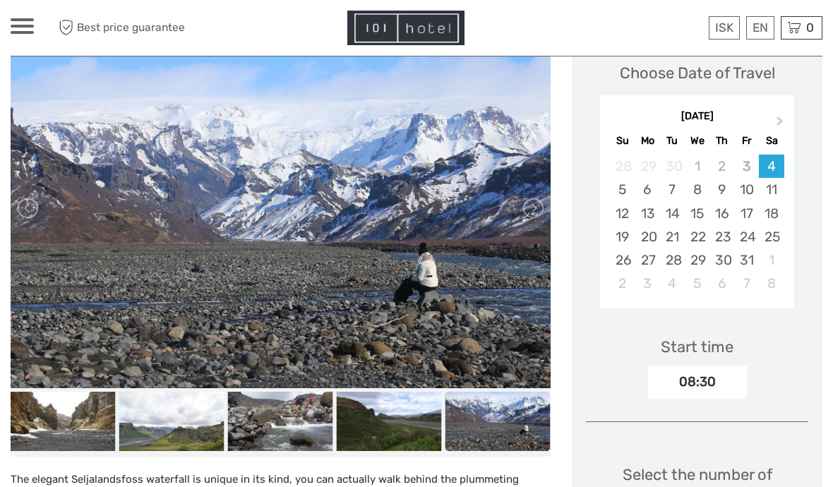
click at [537, 208] on link at bounding box center [532, 208] width 23 height 23
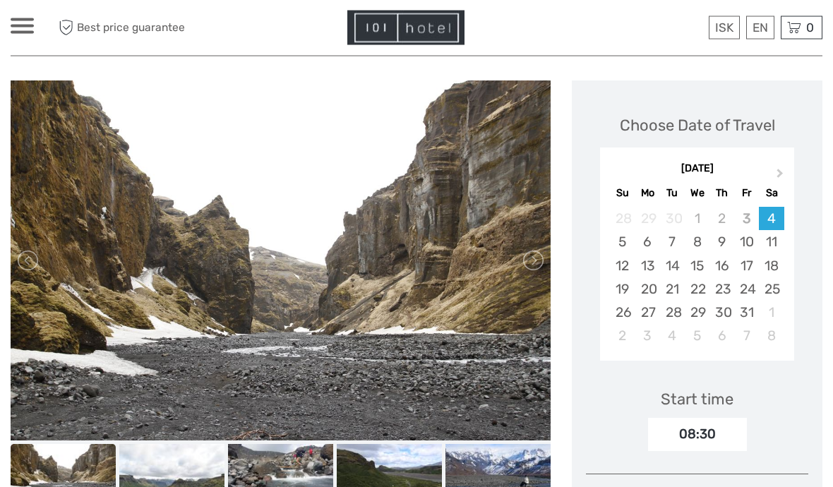
scroll to position [177, 0]
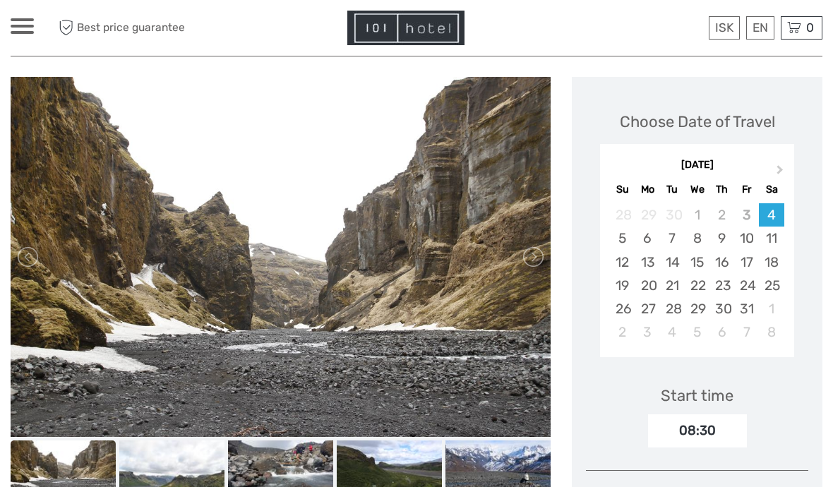
click at [649, 235] on div "6" at bounding box center [647, 238] width 25 height 23
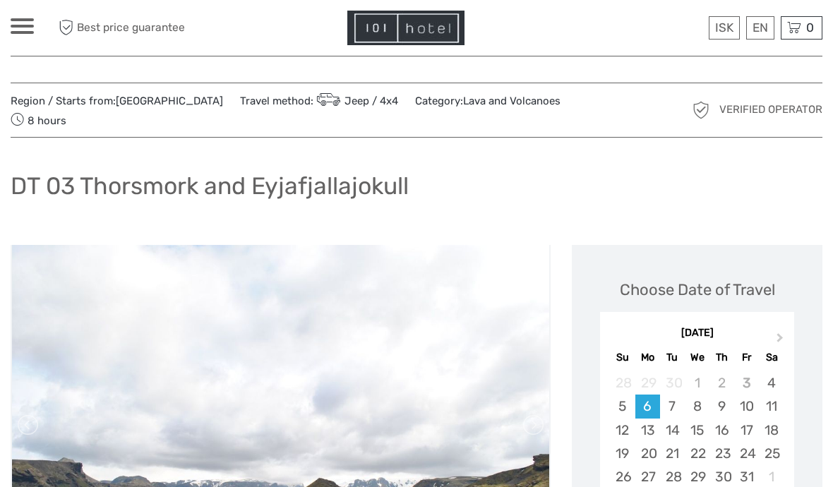
scroll to position [0, 0]
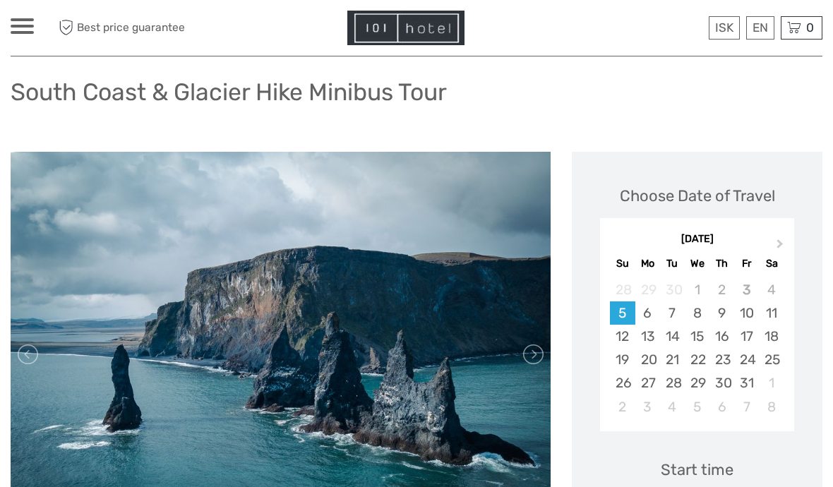
scroll to position [85, 0]
